Goal: Information Seeking & Learning: Find specific fact

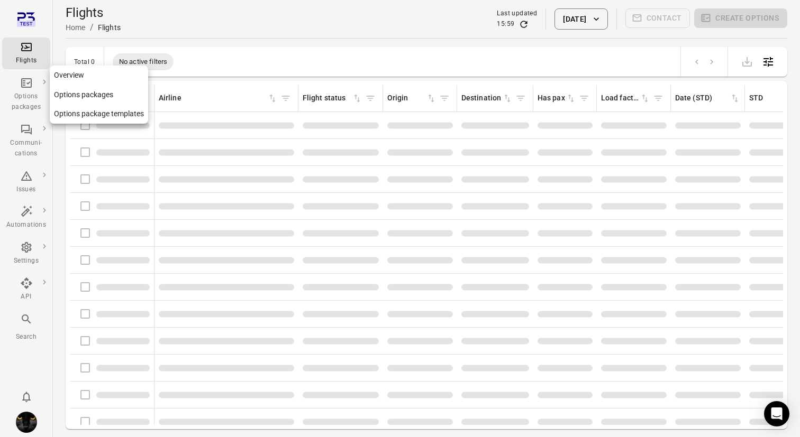
click at [34, 87] on div "Options packages" at bounding box center [26, 95] width 40 height 36
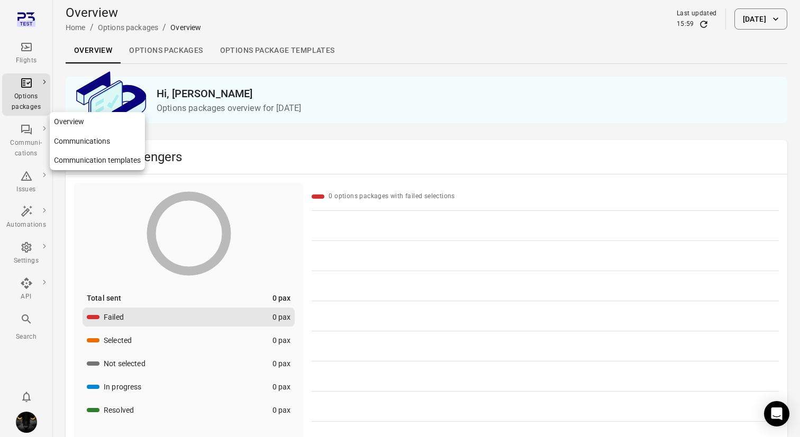
click at [34, 131] on div "Communi-cations" at bounding box center [26, 141] width 40 height 36
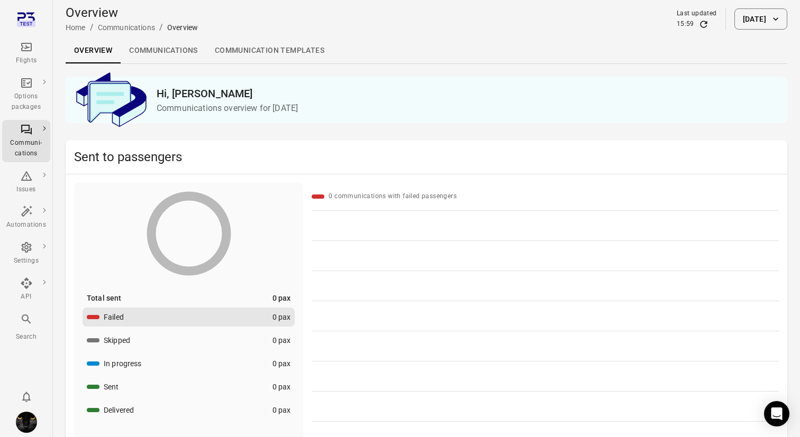
click at [150, 52] on link "Communications" at bounding box center [164, 50] width 86 height 25
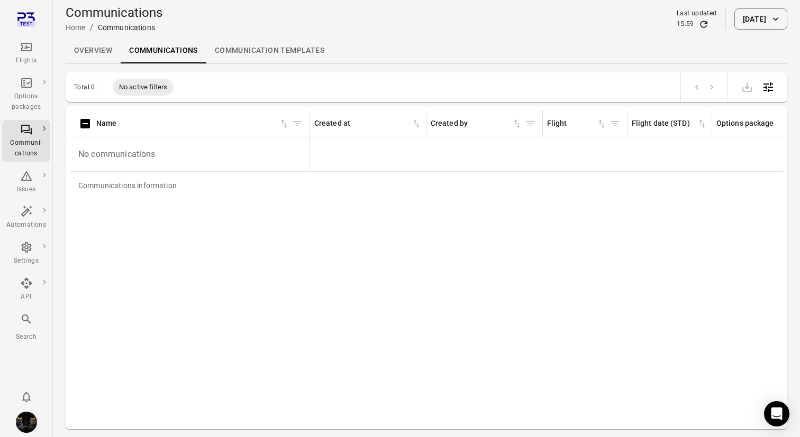
click at [737, 15] on button "[DATE]" at bounding box center [760, 18] width 53 height 21
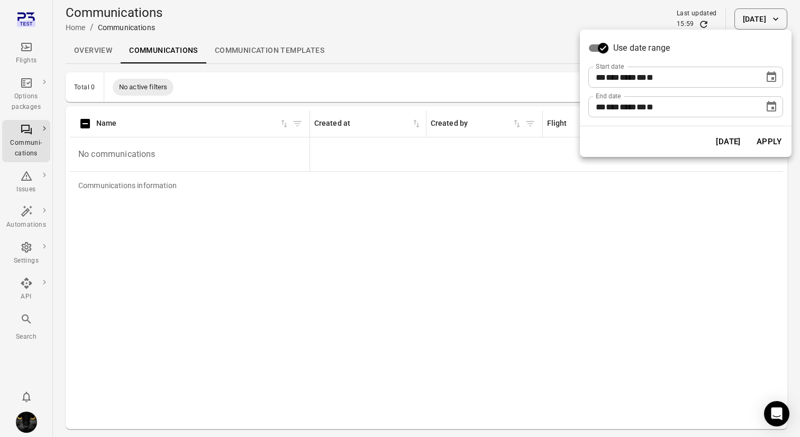
click at [771, 77] on icon "Choose date, selected date is Oct 13, 2025" at bounding box center [771, 77] width 13 height 13
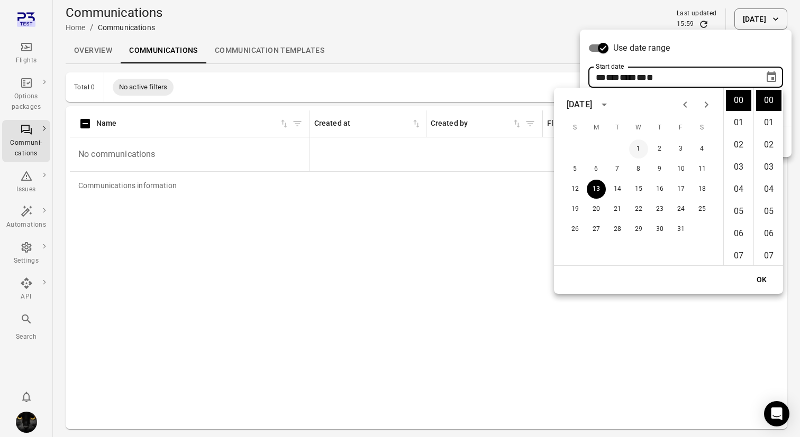
click at [639, 148] on button "1" at bounding box center [638, 149] width 19 height 19
type input "**********"
click at [768, 283] on button "OK" at bounding box center [762, 280] width 34 height 20
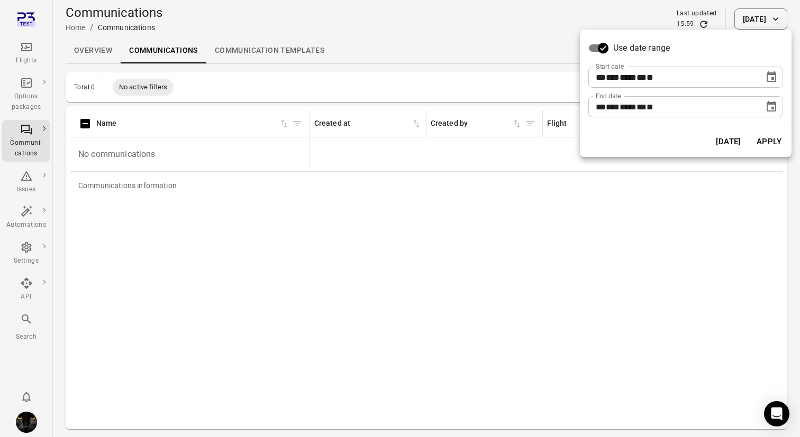
click at [767, 144] on button "Apply" at bounding box center [768, 142] width 36 height 22
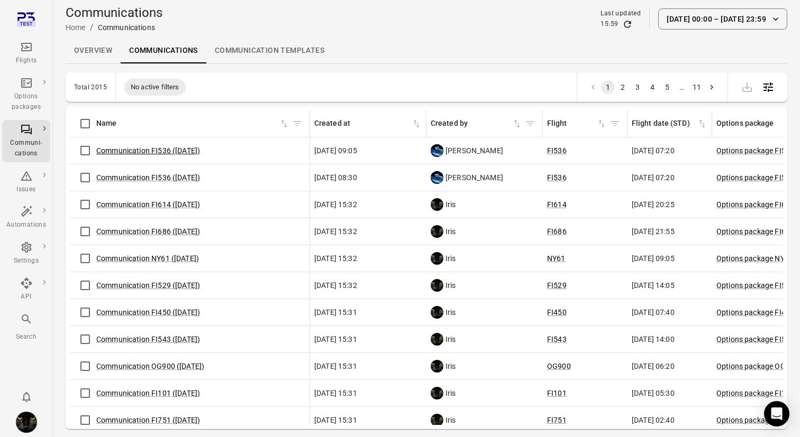
click at [161, 151] on link "Communication FI536 ([DATE])" at bounding box center [148, 150] width 104 height 8
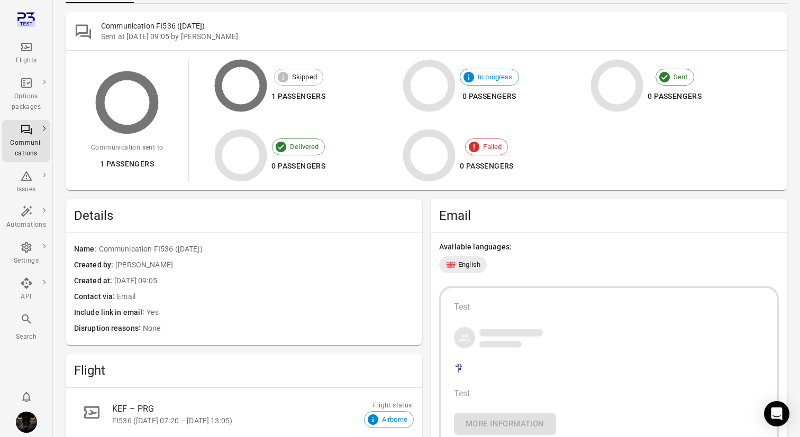
scroll to position [21, 0]
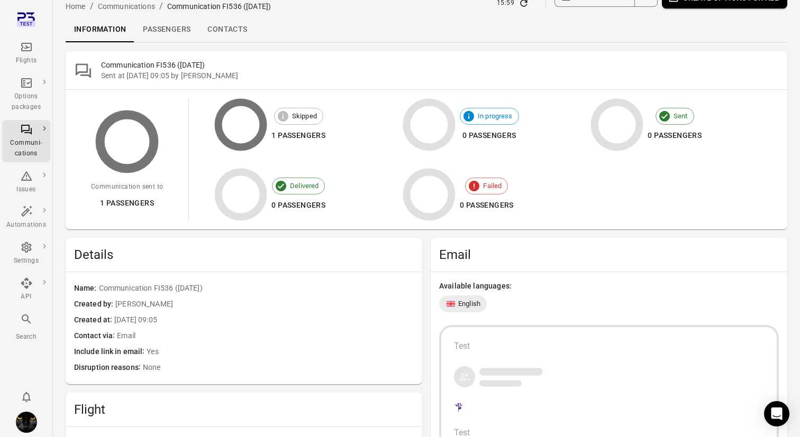
click at [158, 26] on link "Passengers" at bounding box center [166, 29] width 65 height 25
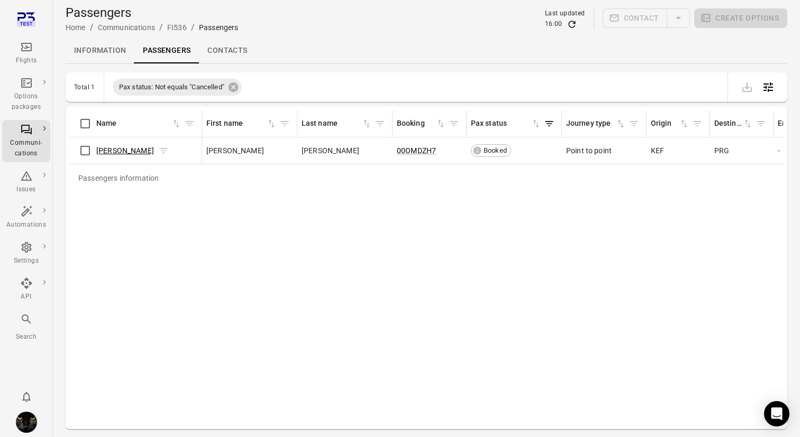
click at [112, 149] on link "[PERSON_NAME]" at bounding box center [125, 150] width 58 height 8
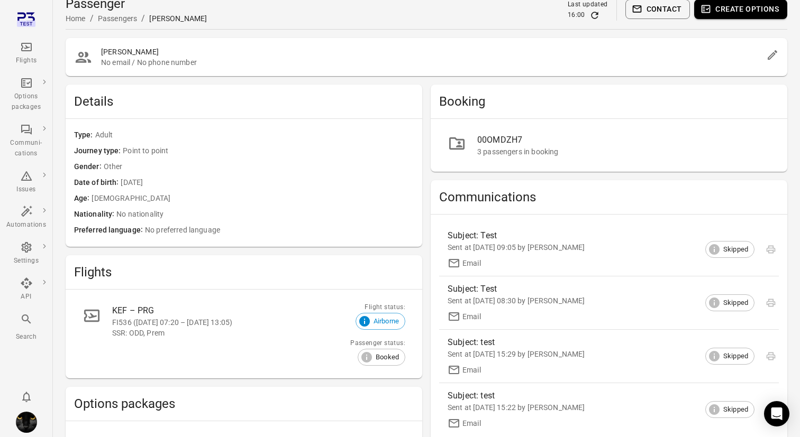
scroll to position [12, 0]
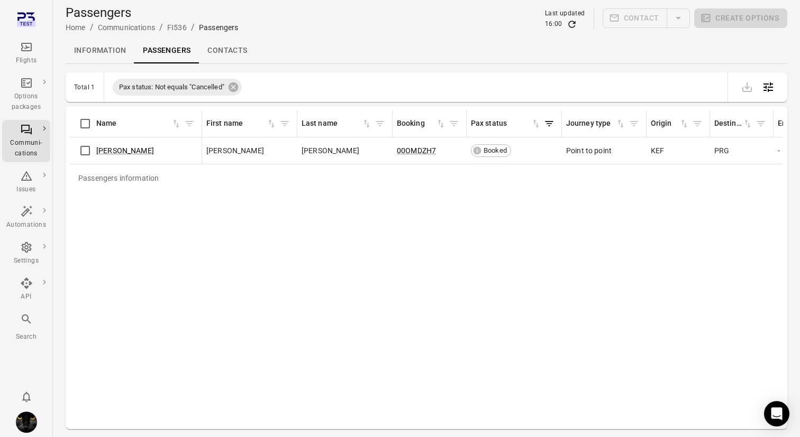
click at [95, 49] on link "Information" at bounding box center [100, 50] width 69 height 25
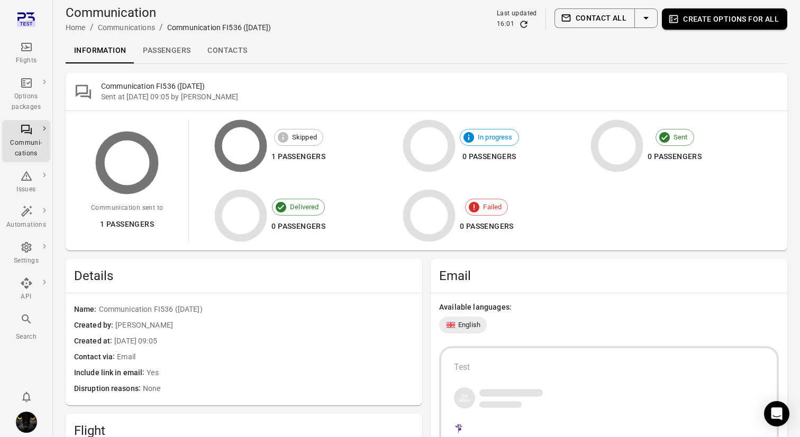
click at [161, 50] on link "Passengers" at bounding box center [166, 50] width 65 height 25
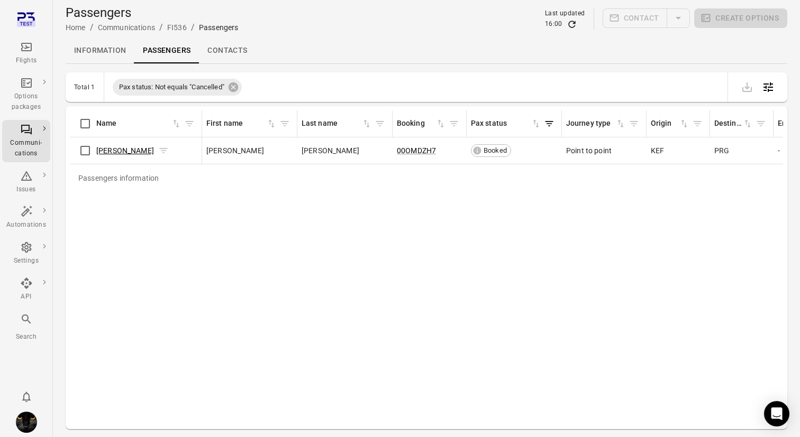
click at [101, 151] on link "[PERSON_NAME]" at bounding box center [125, 150] width 58 height 8
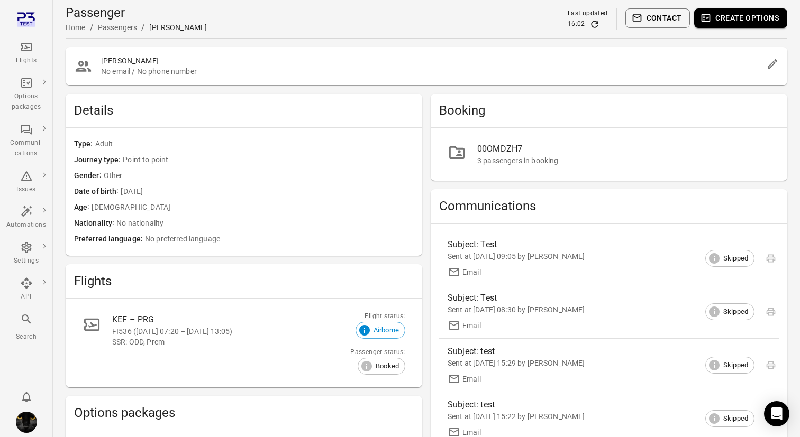
click at [516, 131] on div "00OMDZH7 3 passengers in booking" at bounding box center [608, 154] width 356 height 53
click at [516, 147] on div "00OMDZH7" at bounding box center [623, 149] width 293 height 13
